Goal: Information Seeking & Learning: Learn about a topic

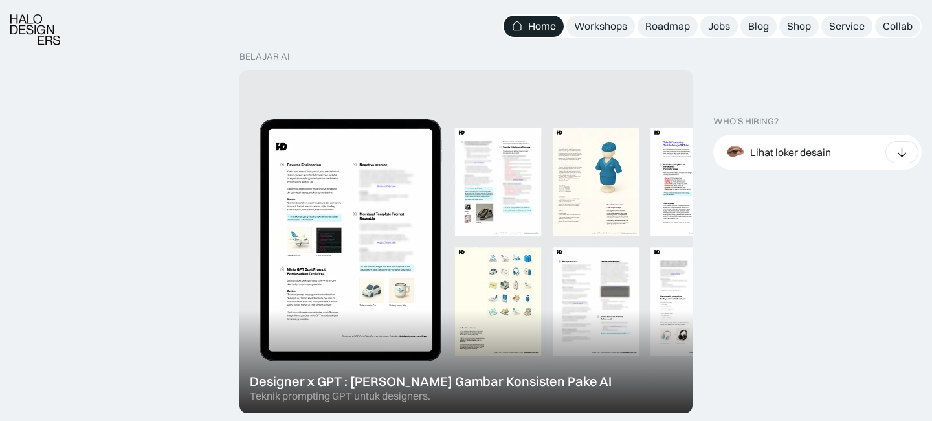
scroll to position [382, 0]
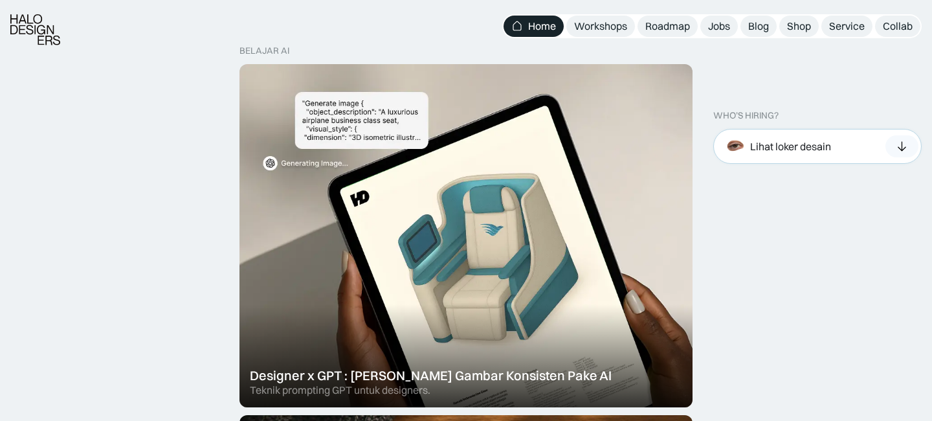
click at [859, 145] on div "Lihat loker desain" at bounding box center [817, 146] width 208 height 35
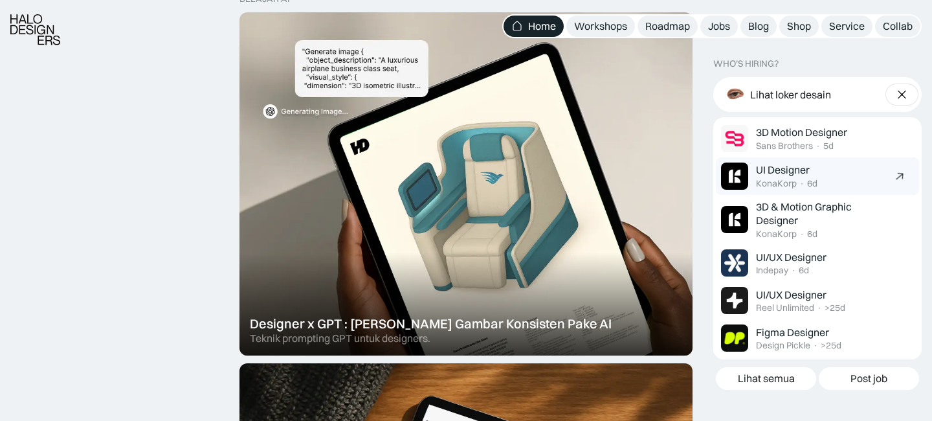
scroll to position [434, 0]
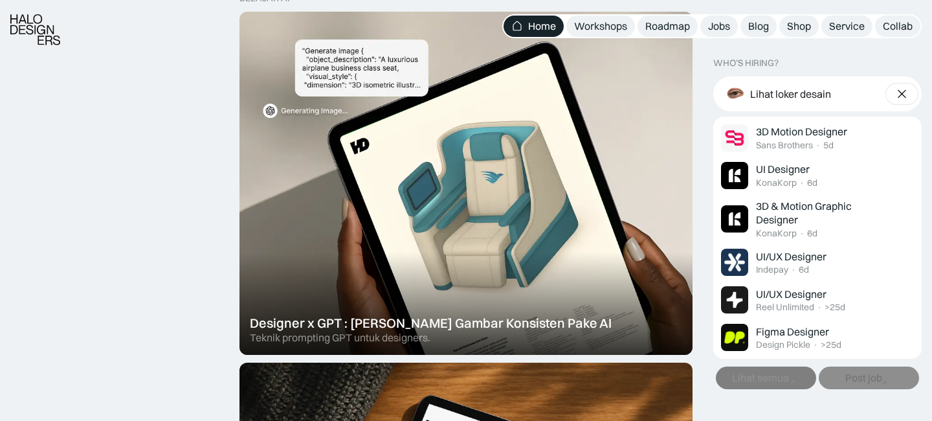
click at [796, 376] on icon at bounding box center [792, 382] width 14 height 14
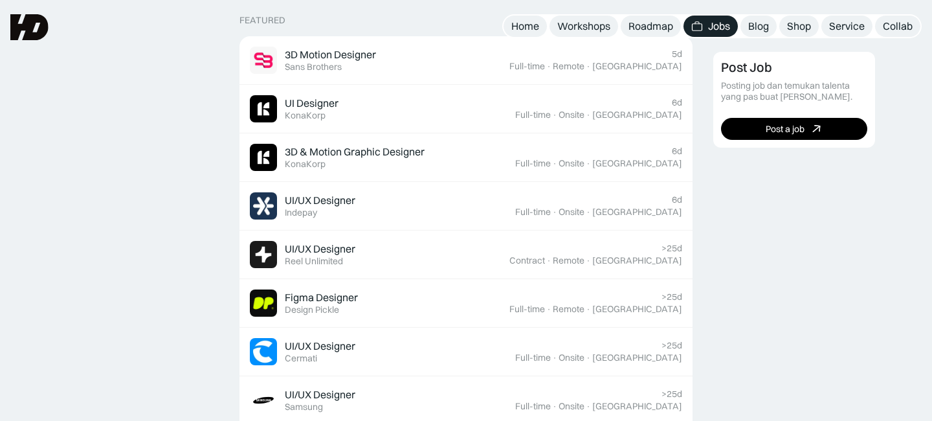
scroll to position [399, 0]
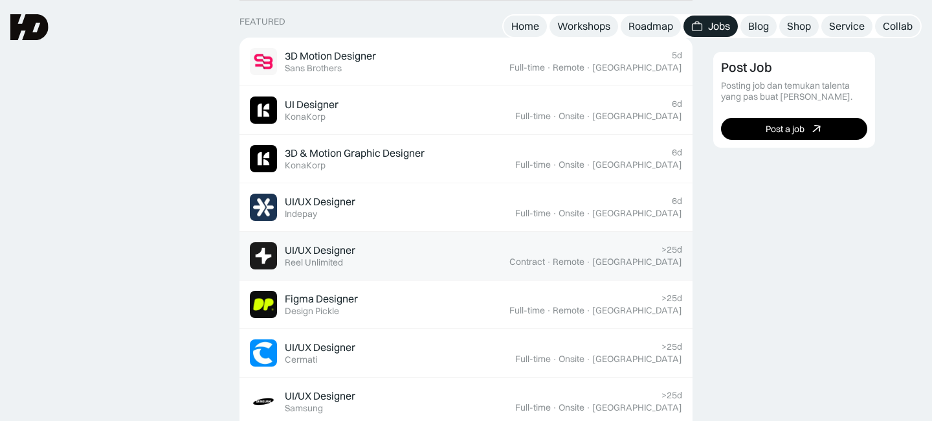
click at [618, 254] on div ">25d Contract · Remote · Jakarta" at bounding box center [595, 255] width 173 height 23
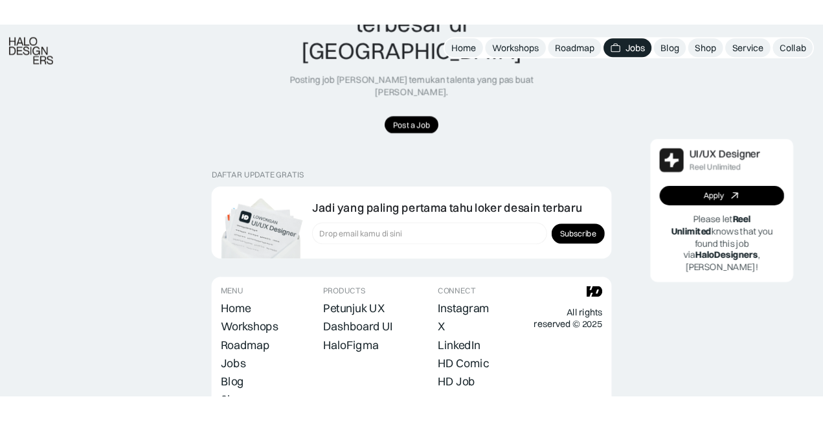
scroll to position [1727, 0]
